Goal: Transaction & Acquisition: Book appointment/travel/reservation

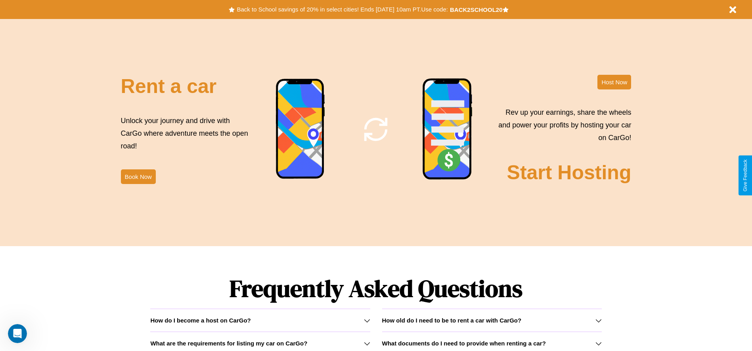
scroll to position [958, 0]
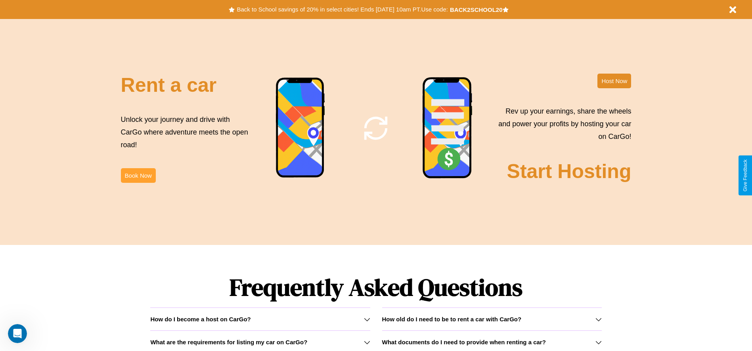
click at [138, 175] on button "Book Now" at bounding box center [138, 175] width 35 height 15
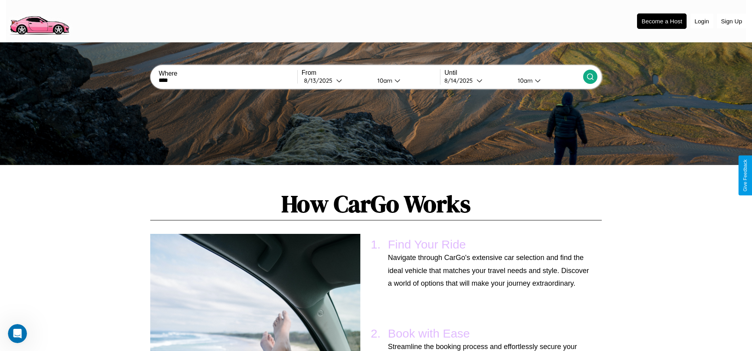
scroll to position [582, 0]
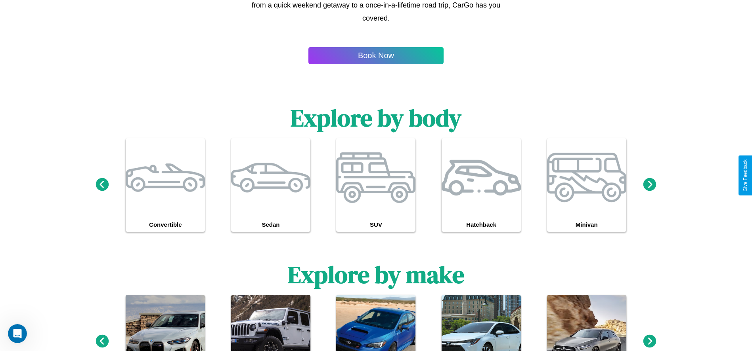
click at [102, 342] on icon at bounding box center [101, 341] width 13 height 13
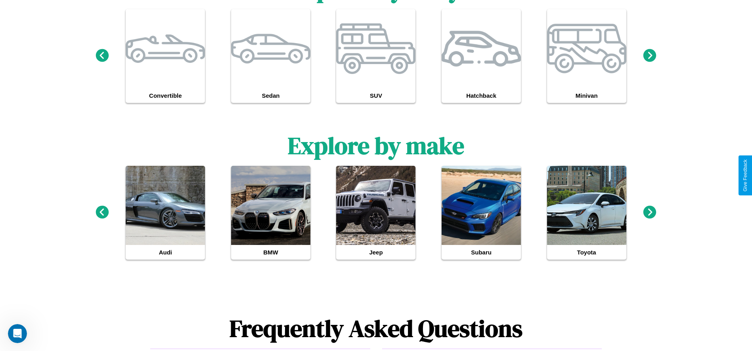
scroll to position [732, 0]
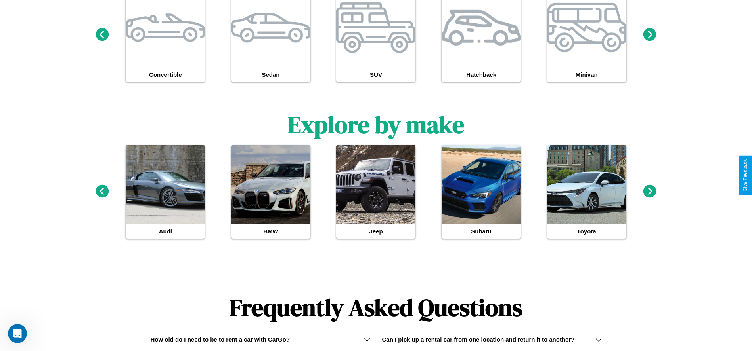
type input "******"
click at [649, 192] on icon at bounding box center [649, 191] width 13 height 13
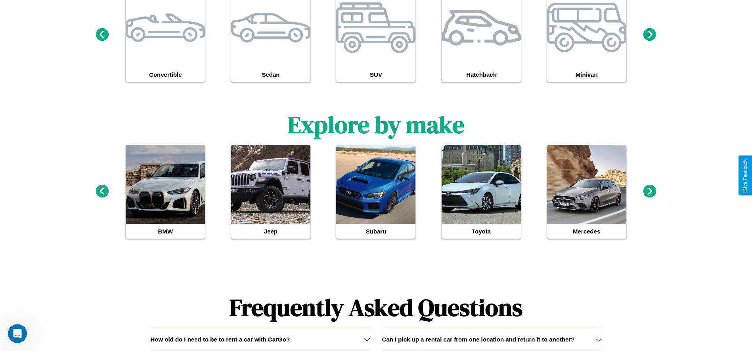
scroll to position [0, 0]
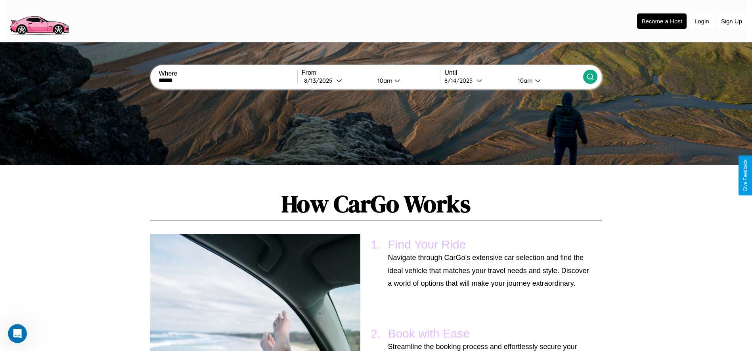
click at [589, 77] on icon at bounding box center [590, 77] width 8 height 8
